Goal: Task Accomplishment & Management: Use online tool/utility

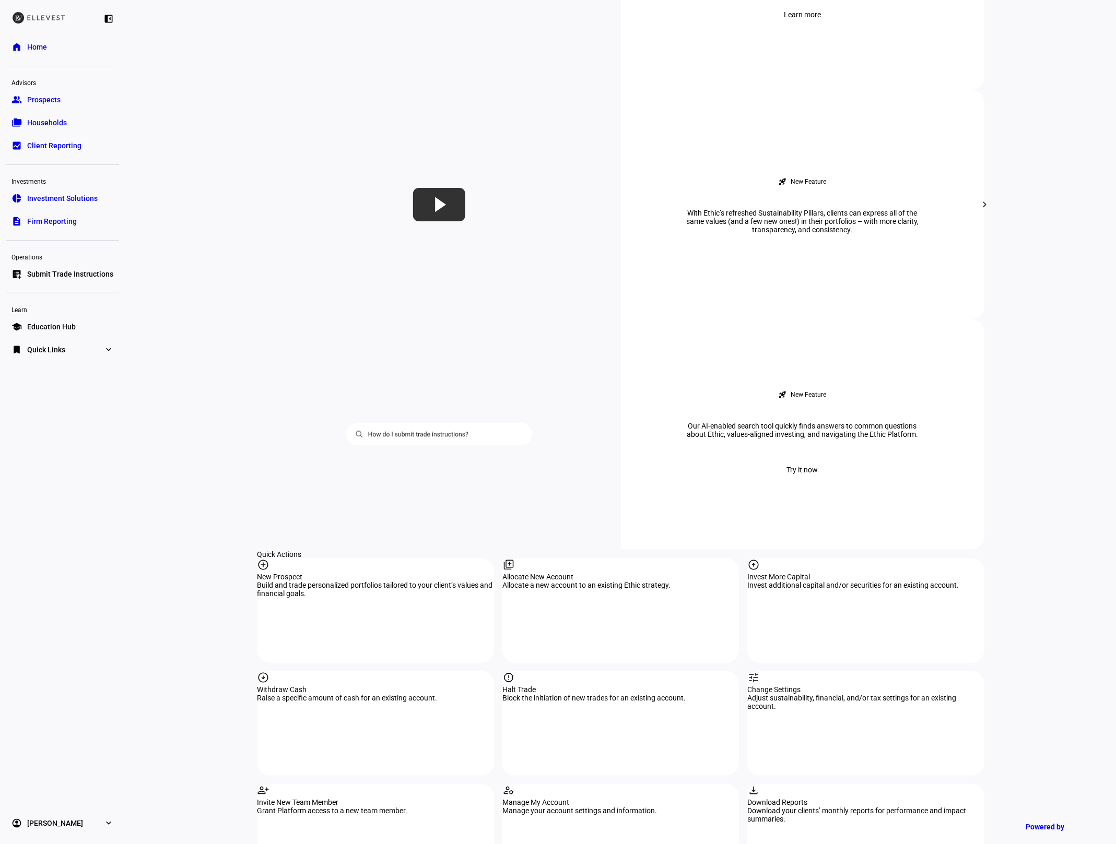
scroll to position [590, 0]
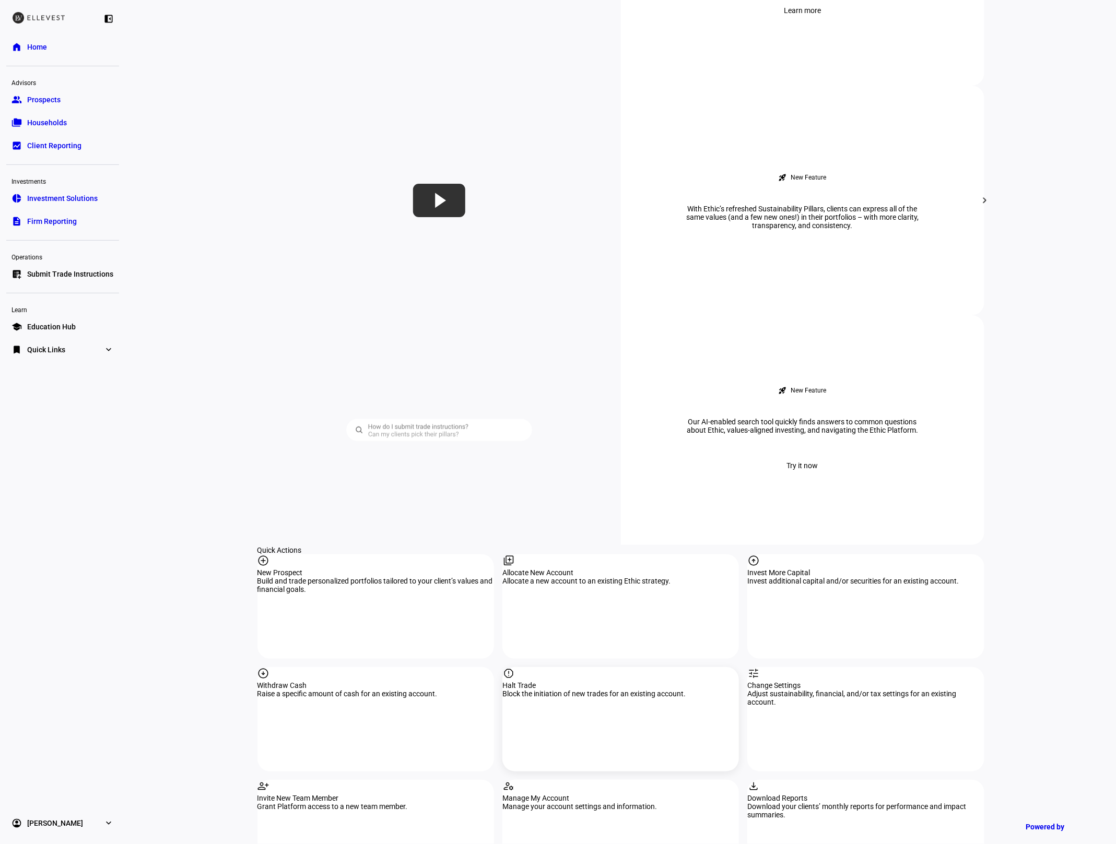
click at [545, 667] on div "report" at bounding box center [620, 674] width 237 height 14
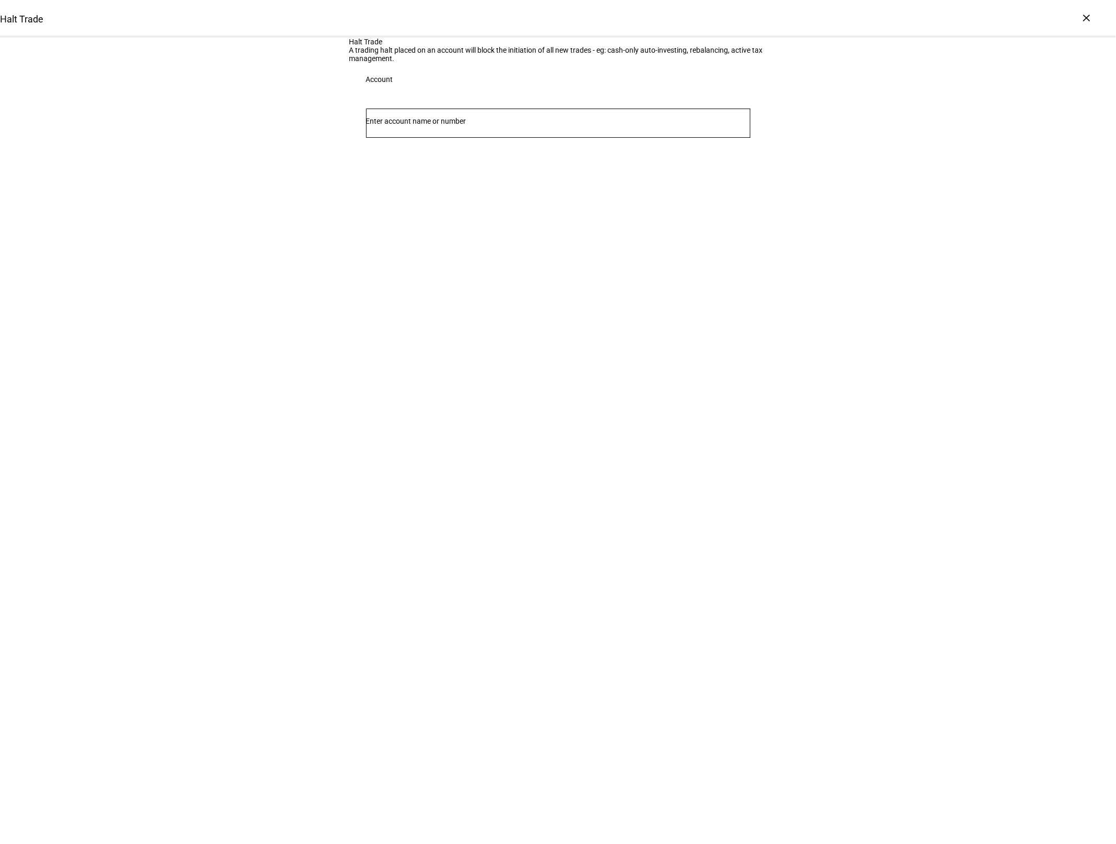
click at [502, 138] on div at bounding box center [558, 123] width 384 height 29
type input "7556"
click at [460, 284] on span "[PERSON_NAME] Mgr: Ethic Inc" at bounding box center [441, 284] width 116 height 12
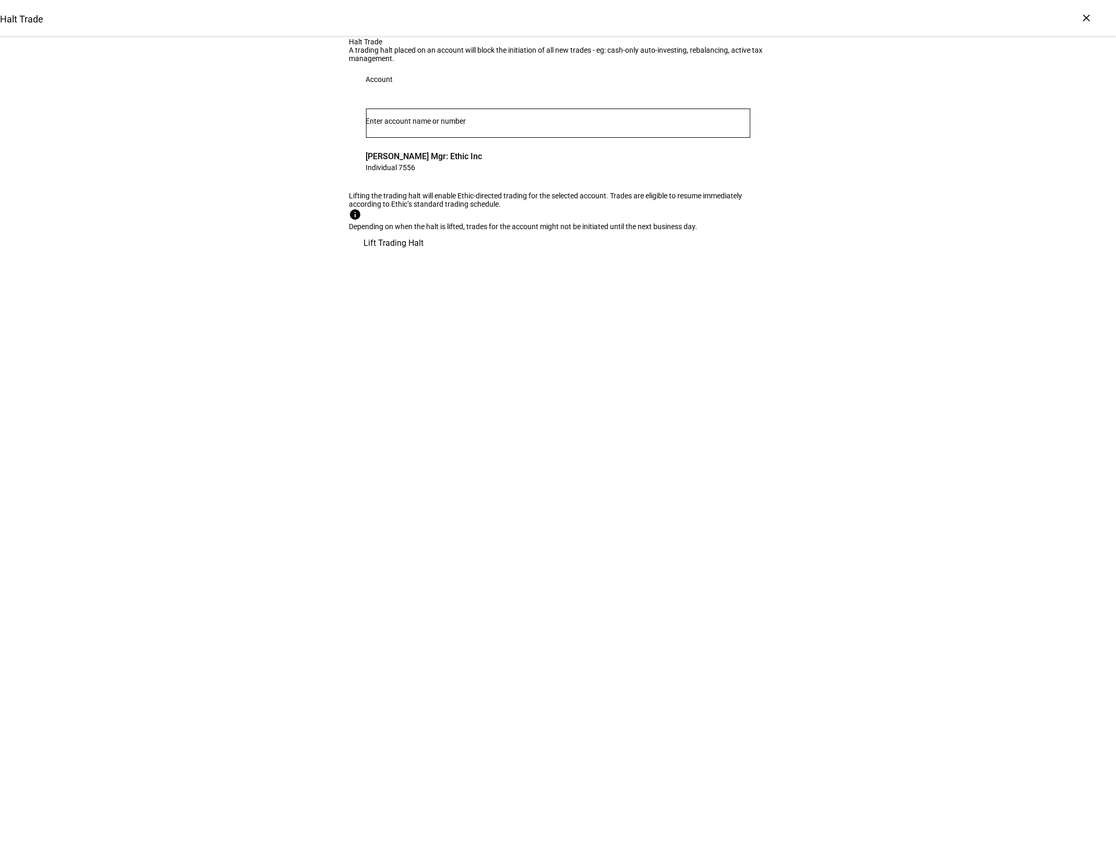
click at [424, 256] on span "Lift Trading Halt" at bounding box center [394, 243] width 60 height 25
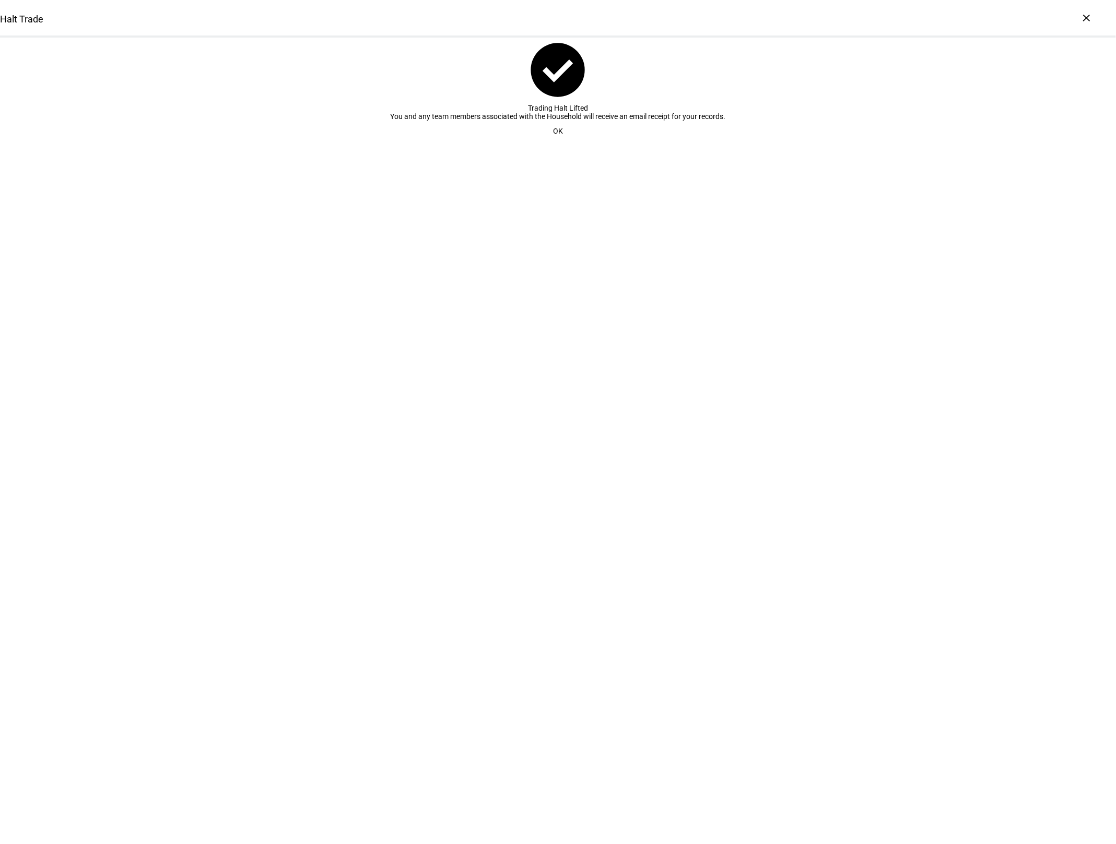
click at [552, 142] on span at bounding box center [557, 131] width 35 height 21
